Goal: Information Seeking & Learning: Learn about a topic

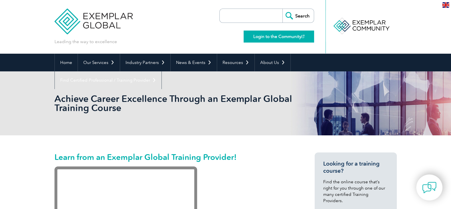
click at [284, 35] on link "Login to the Community" at bounding box center [279, 37] width 70 height 12
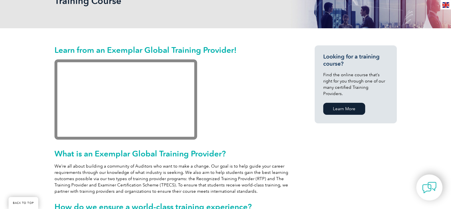
scroll to position [142, 0]
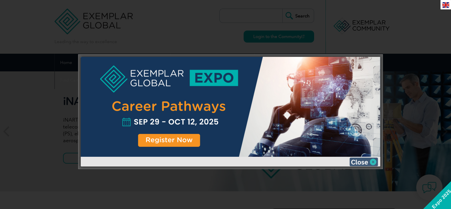
click at [370, 161] on img at bounding box center [363, 161] width 29 height 9
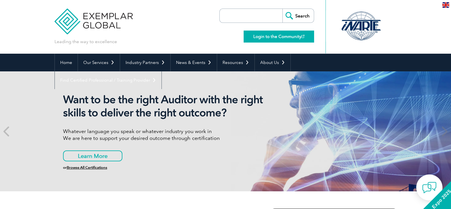
click at [270, 38] on link "Login to the Community" at bounding box center [279, 37] width 70 height 12
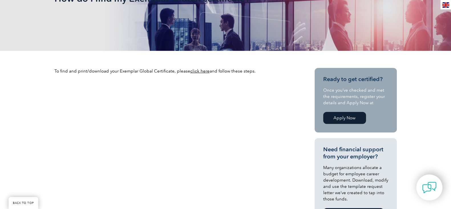
scroll to position [111, 0]
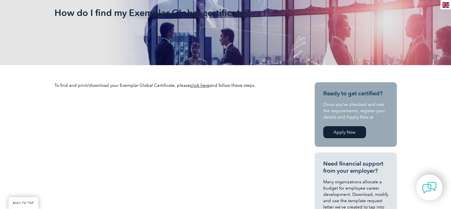
click at [197, 85] on link "click here" at bounding box center [199, 85] width 19 height 5
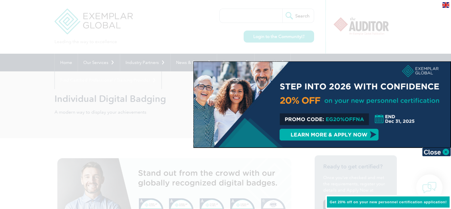
click at [411, 33] on div at bounding box center [225, 104] width 451 height 209
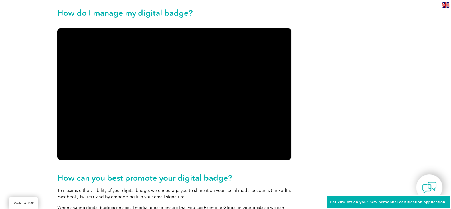
scroll to position [606, 0]
click at [348, 119] on div "View all of Exemplar Global’s badges on Credly Exemplar Global is committed to …" at bounding box center [225, 28] width 342 height 992
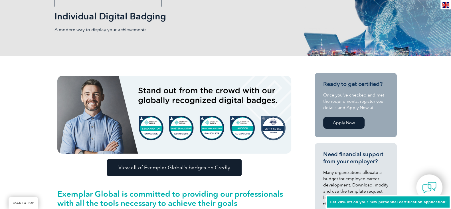
scroll to position [71, 0]
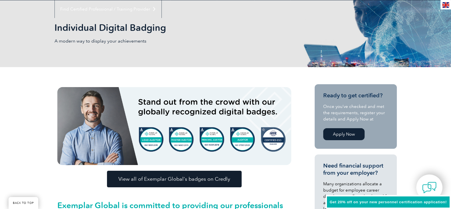
click at [196, 177] on span "View all of Exemplar Global’s badges on Credly" at bounding box center [174, 178] width 112 height 5
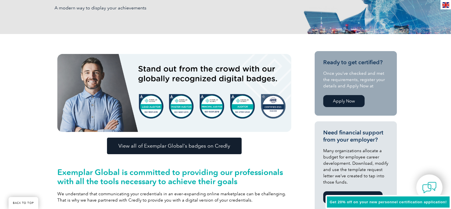
scroll to position [142, 0]
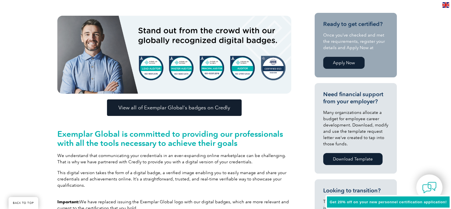
click at [348, 62] on link "Apply Now" at bounding box center [343, 63] width 41 height 12
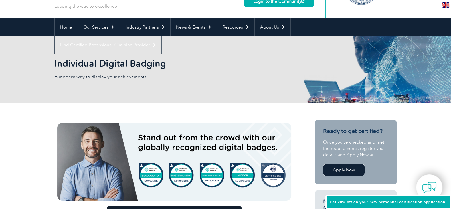
scroll to position [0, 0]
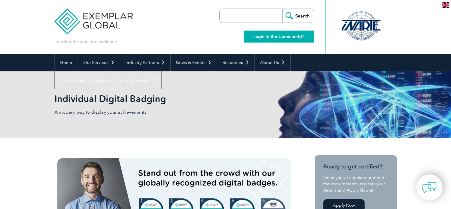
click at [292, 37] on link "Login to the Community" at bounding box center [279, 37] width 70 height 12
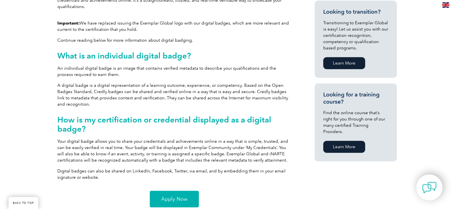
scroll to position [356, 0]
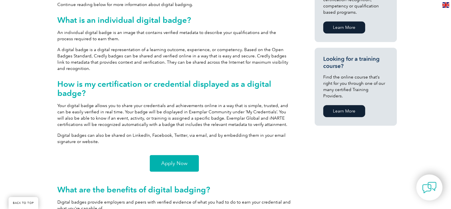
click at [192, 166] on link "Apply Now" at bounding box center [174, 163] width 49 height 17
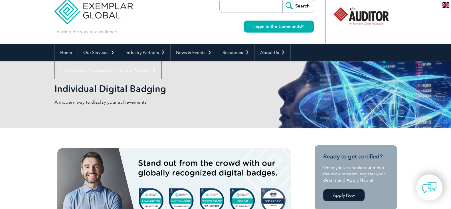
scroll to position [0, 0]
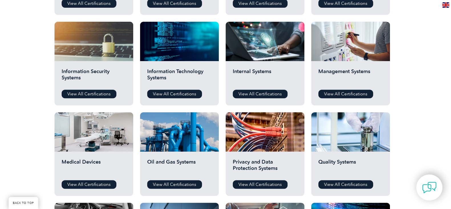
scroll to position [285, 0]
click at [360, 94] on link "View All Certifications" at bounding box center [345, 94] width 55 height 9
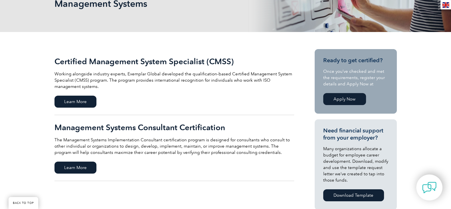
scroll to position [107, 0]
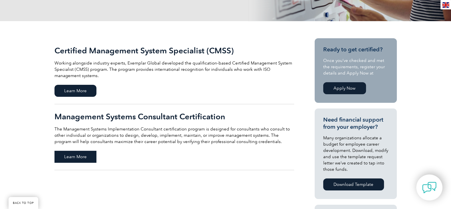
click at [87, 159] on span "Learn More" at bounding box center [75, 157] width 42 height 12
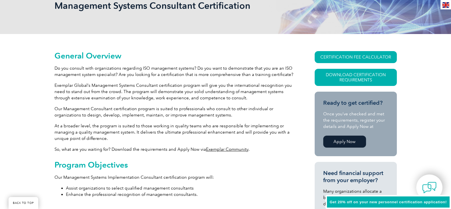
scroll to position [107, 0]
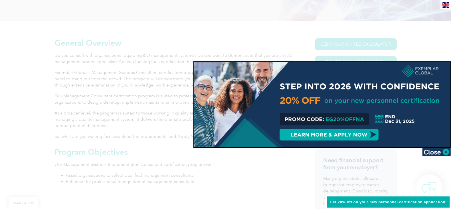
click at [279, 172] on div at bounding box center [225, 104] width 451 height 209
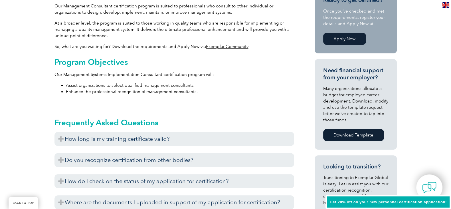
scroll to position [214, 0]
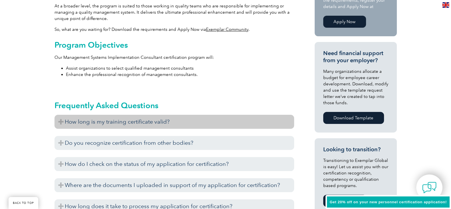
click at [267, 122] on h3 "How long is my training certificate valid?" at bounding box center [174, 122] width 240 height 14
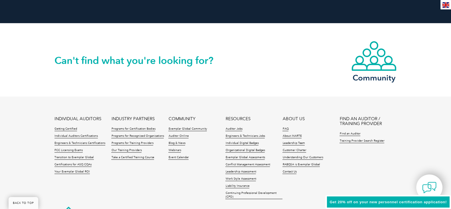
scroll to position [0, 0]
